Goal: Use online tool/utility: Utilize a website feature to perform a specific function

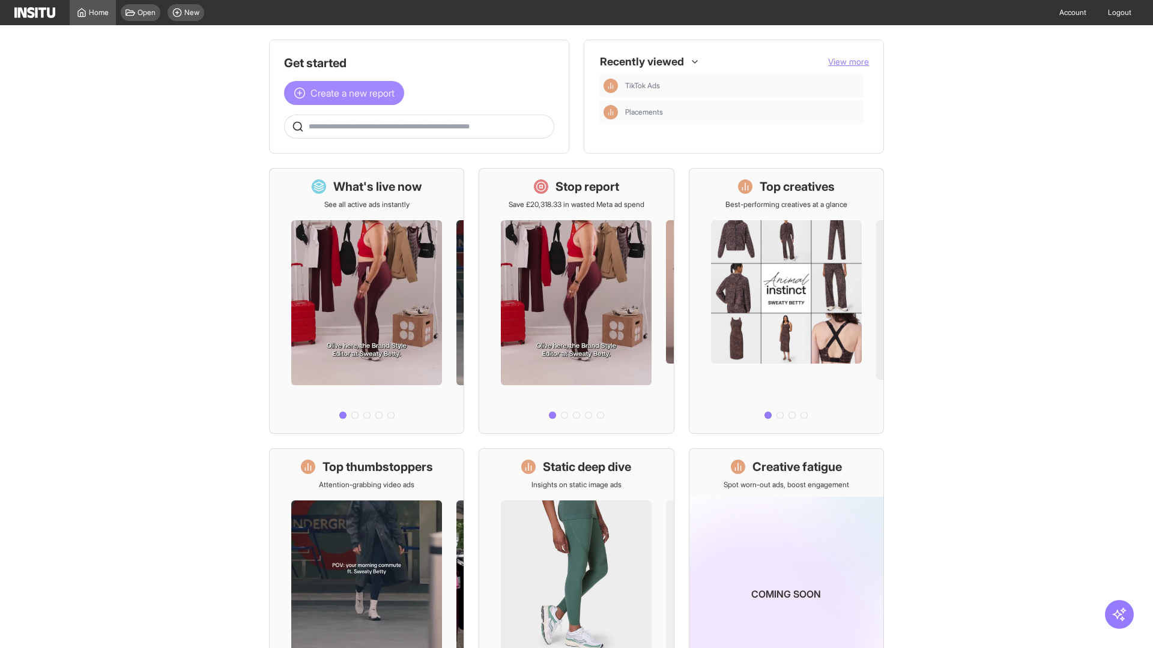
click at [347, 93] on span "Create a new report" at bounding box center [352, 93] width 84 height 14
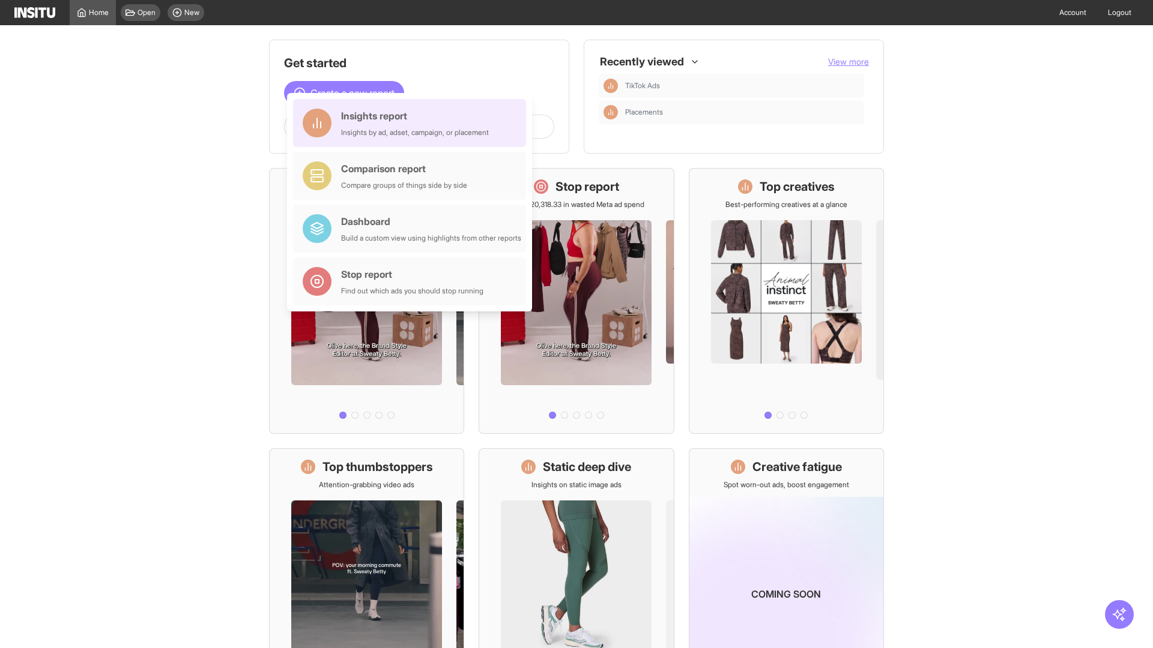
click at [412, 123] on div "Insights report Insights by ad, adset, campaign, or placement" at bounding box center [415, 123] width 148 height 29
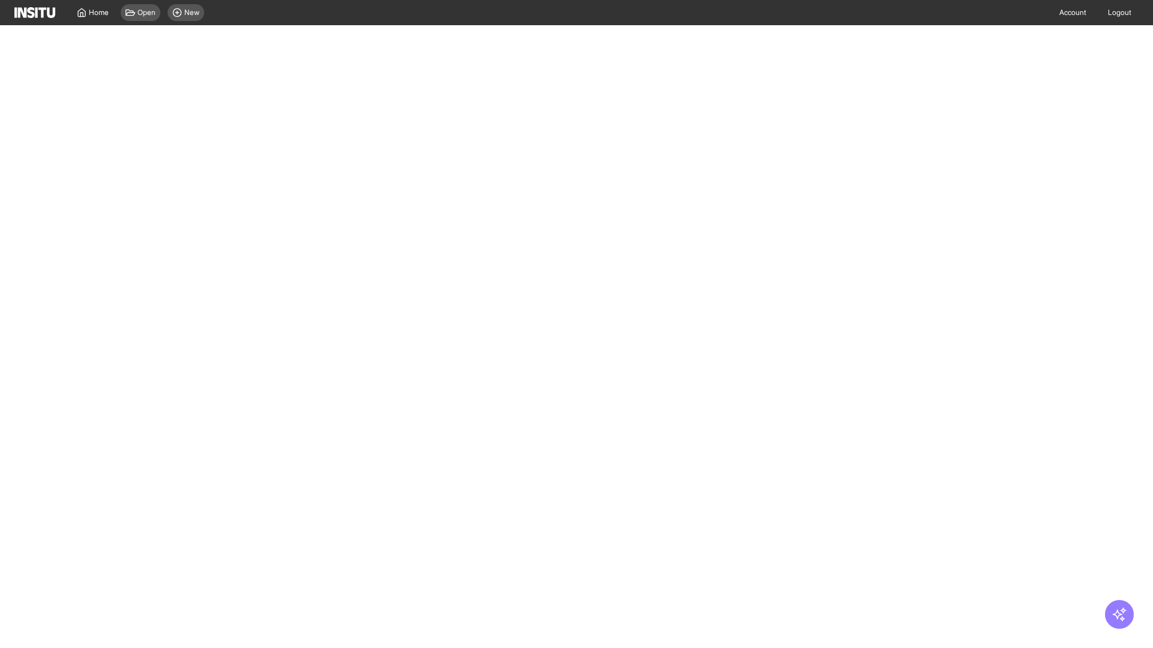
select select "**"
